Goal: Task Accomplishment & Management: Use online tool/utility

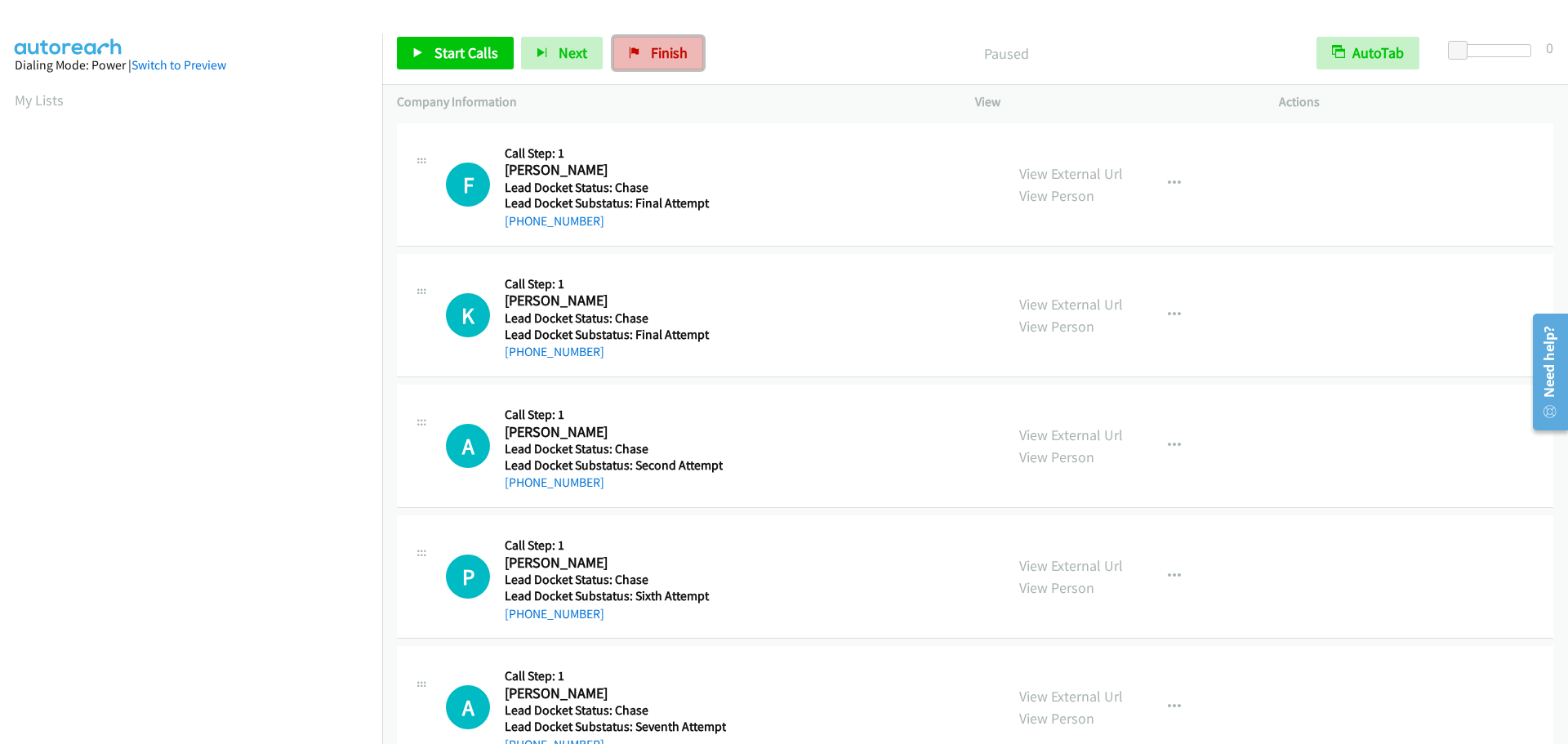
click at [679, 50] on span "Finish" at bounding box center [669, 52] width 37 height 18
drag, startPoint x: 431, startPoint y: 51, endPoint x: 462, endPoint y: 4, distance: 56.3
click at [431, 51] on link "Start Calls" at bounding box center [455, 53] width 117 height 33
